Goal: Information Seeking & Learning: Find specific fact

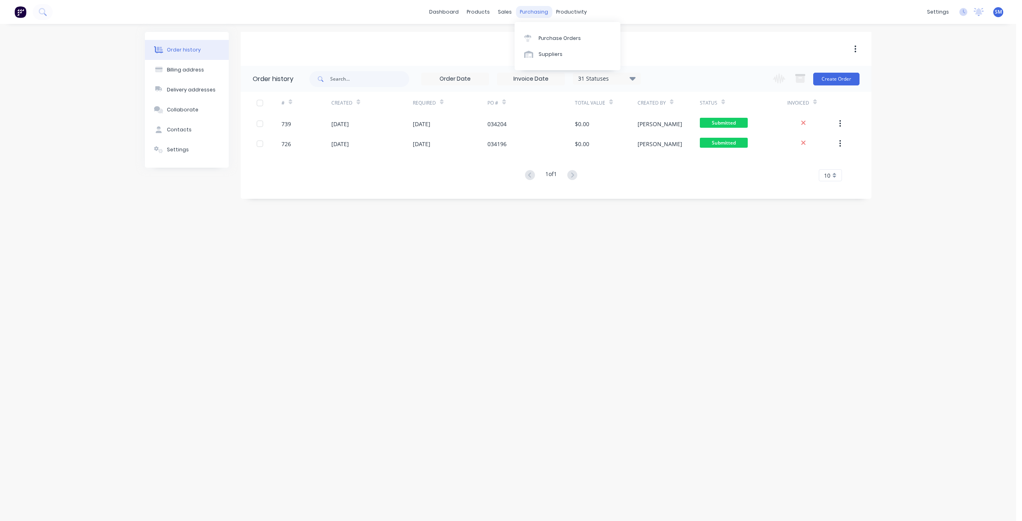
click at [535, 12] on div "purchasing" at bounding box center [534, 12] width 36 height 12
click at [507, 11] on div "sales" at bounding box center [505, 12] width 22 height 12
click at [535, 15] on div "purchasing" at bounding box center [534, 12] width 36 height 12
click at [479, 13] on div "products" at bounding box center [478, 12] width 31 height 12
click at [476, 14] on div "products" at bounding box center [478, 12] width 31 height 12
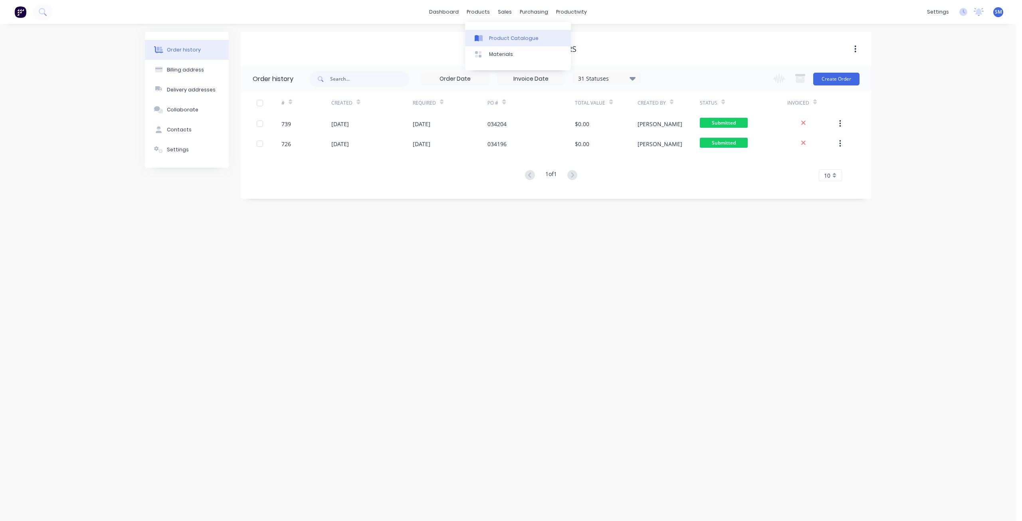
click at [496, 38] on div "Product Catalogue" at bounding box center [514, 38] width 50 height 7
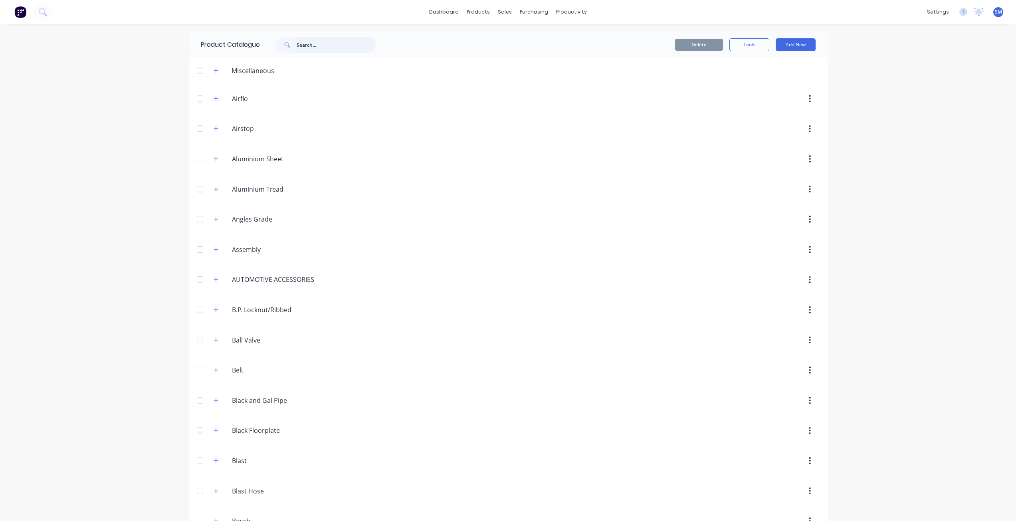
click at [307, 48] on input "text" at bounding box center [336, 45] width 79 height 16
type input "canop"
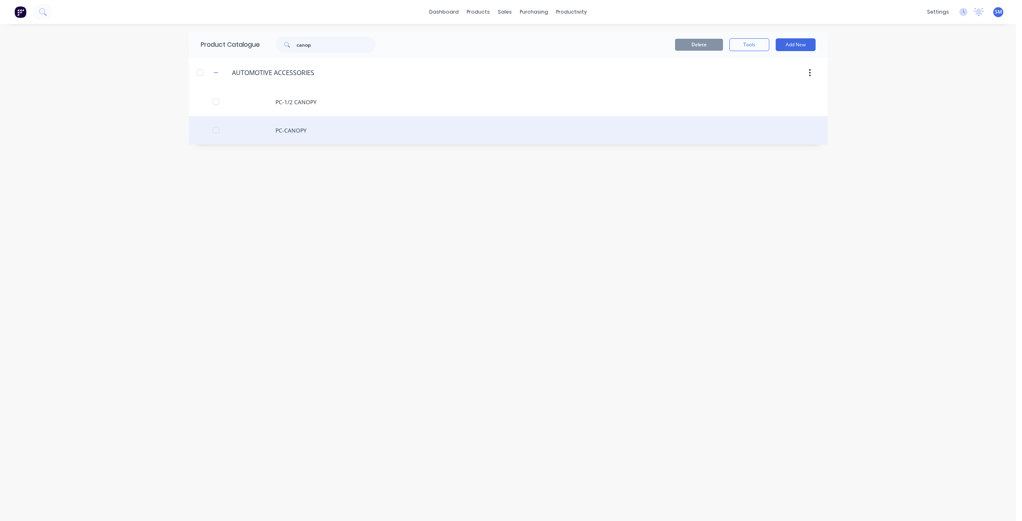
click at [291, 133] on div "PC-CANOPY" at bounding box center [508, 130] width 639 height 28
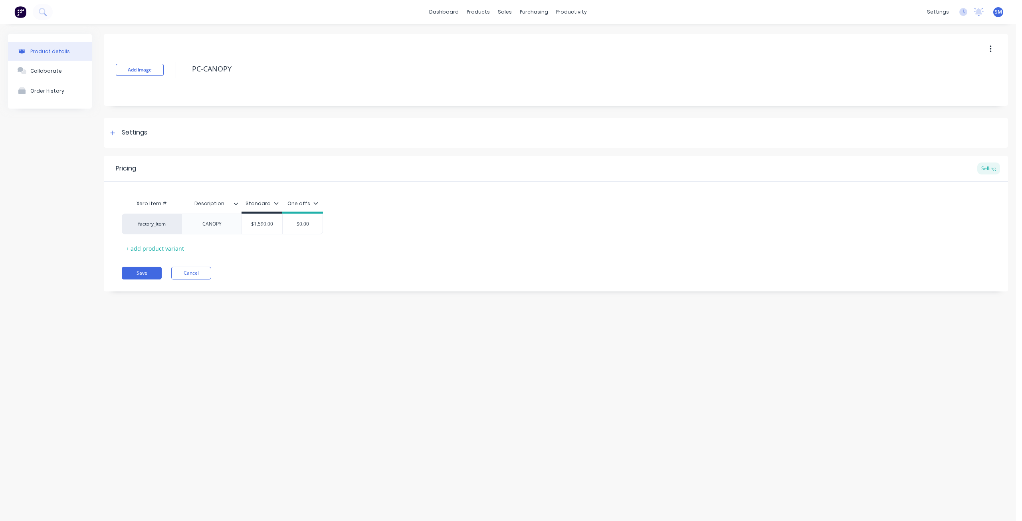
type textarea "x"
